Goal: Transaction & Acquisition: Obtain resource

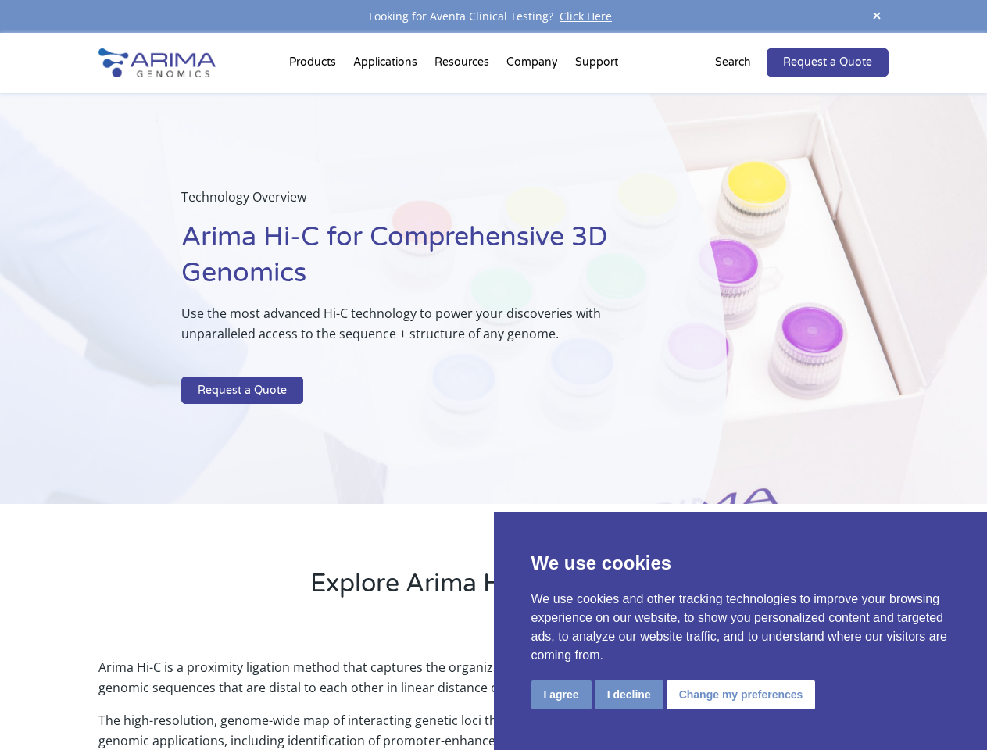
click at [493, 375] on p at bounding box center [414, 366] width 467 height 20
click at [561, 695] on button "I agree" at bounding box center [562, 695] width 60 height 29
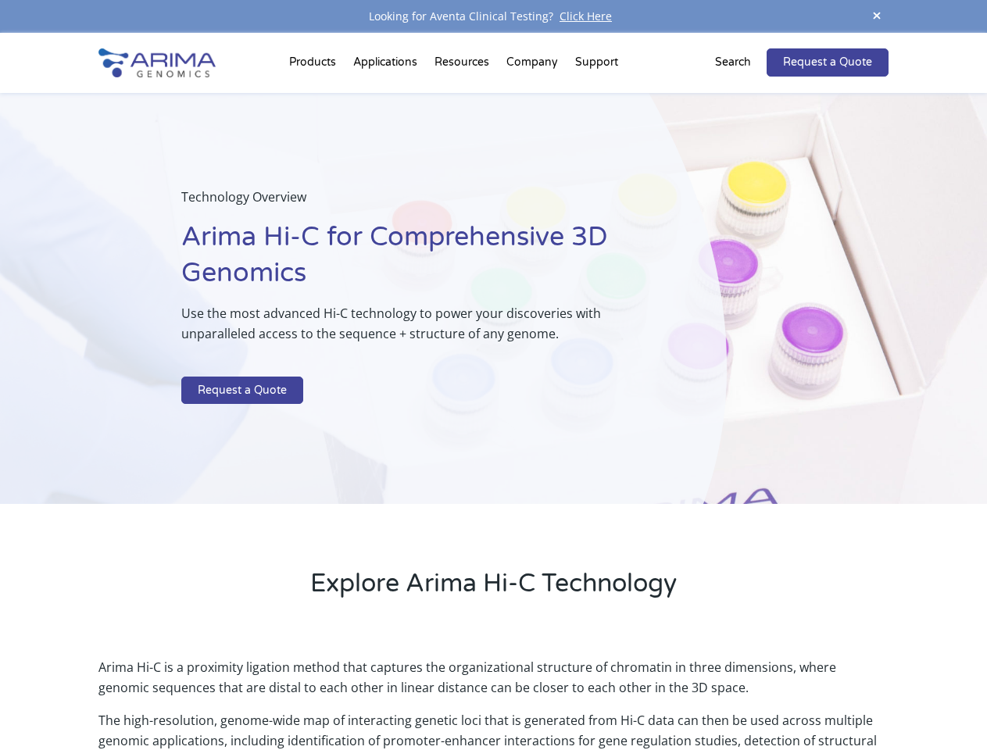
click at [628, 695] on p "Arima Hi-C is a proximity ligation method that captures the organizational stru…" at bounding box center [492, 683] width 789 height 53
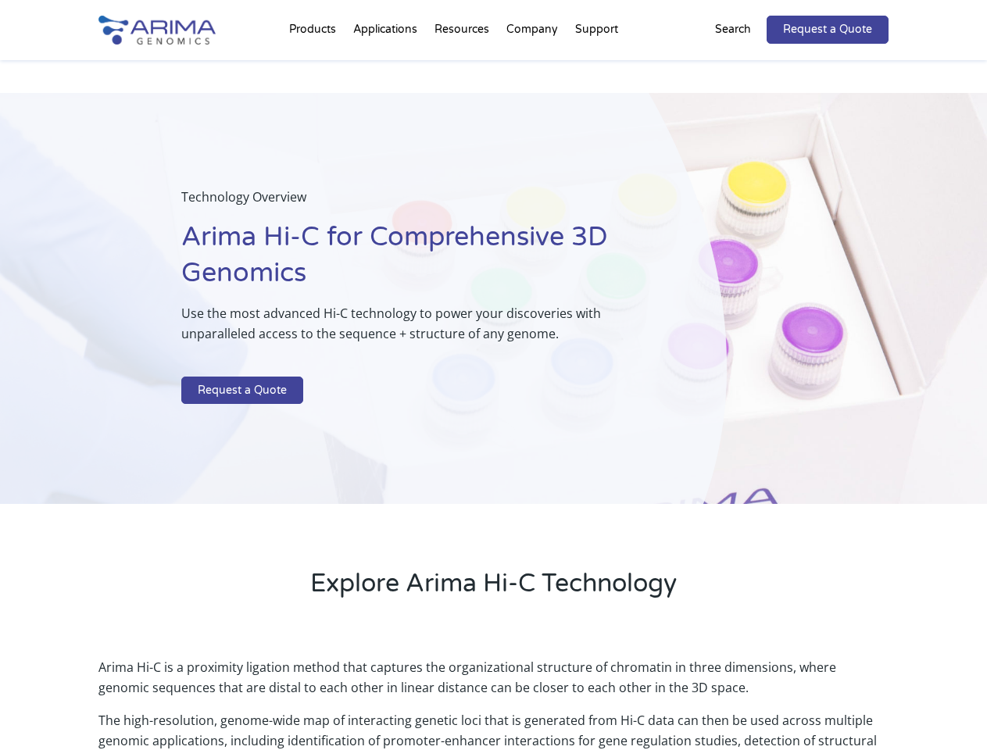
click at [877, 16] on link "Request a Quote" at bounding box center [828, 30] width 122 height 28
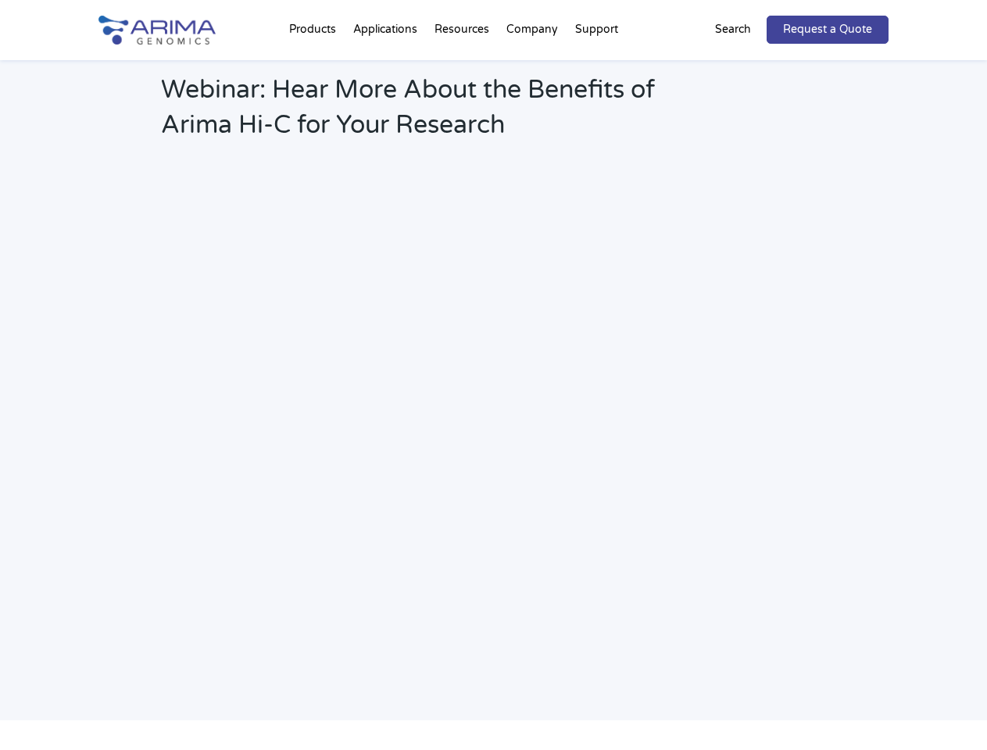
click at [315, 73] on h2 "Webinar: Hear More About the Benefits of Arima Hi-C for Your Research" at bounding box center [420, 114] width 519 height 82
click at [464, 73] on h2 "Webinar: Hear More About the Benefits of Arima Hi-C for Your Research" at bounding box center [420, 114] width 519 height 82
click at [533, 73] on h2 "Webinar: Hear More About the Benefits of Arima Hi-C for Your Research" at bounding box center [420, 114] width 519 height 82
click at [596, 73] on h2 "Webinar: Hear More About the Benefits of Arima Hi-C for Your Research" at bounding box center [420, 114] width 519 height 82
